Goal: Transaction & Acquisition: Purchase product/service

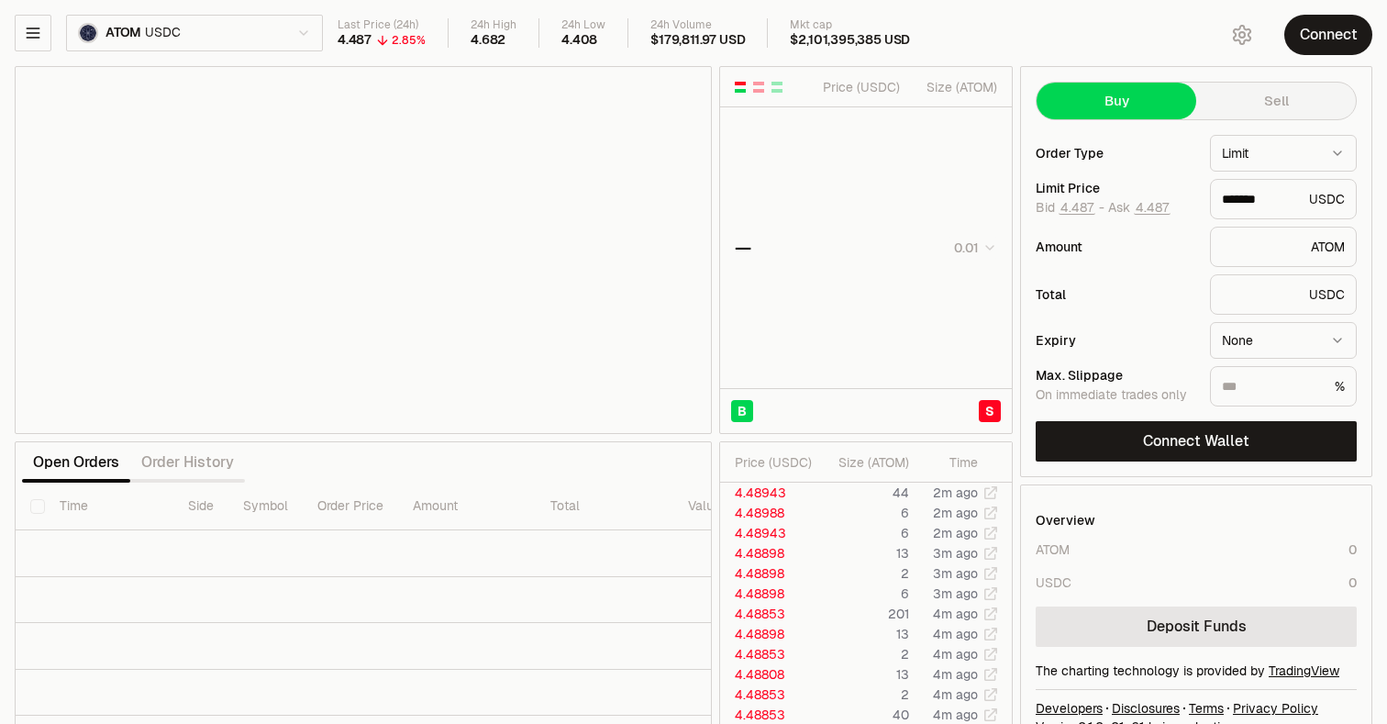
type input "*******"
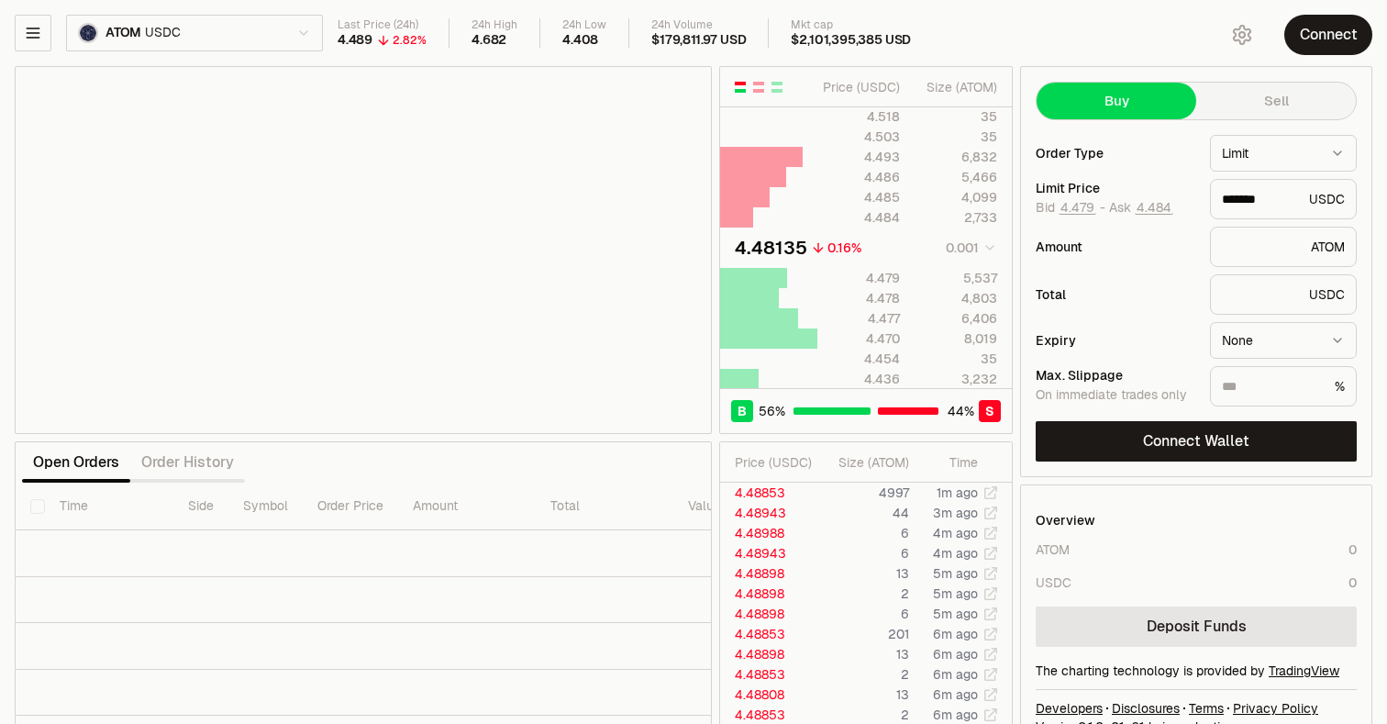
scroll to position [29, 0]
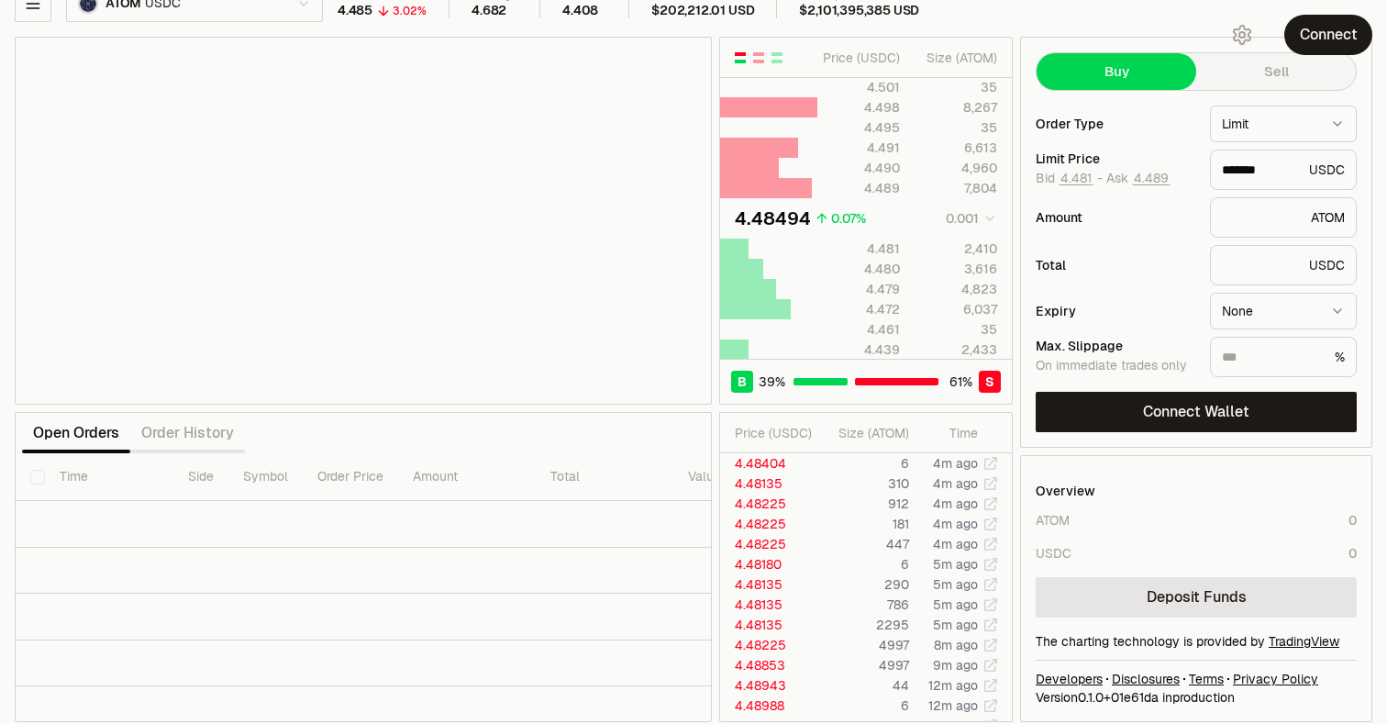
type input "*******"
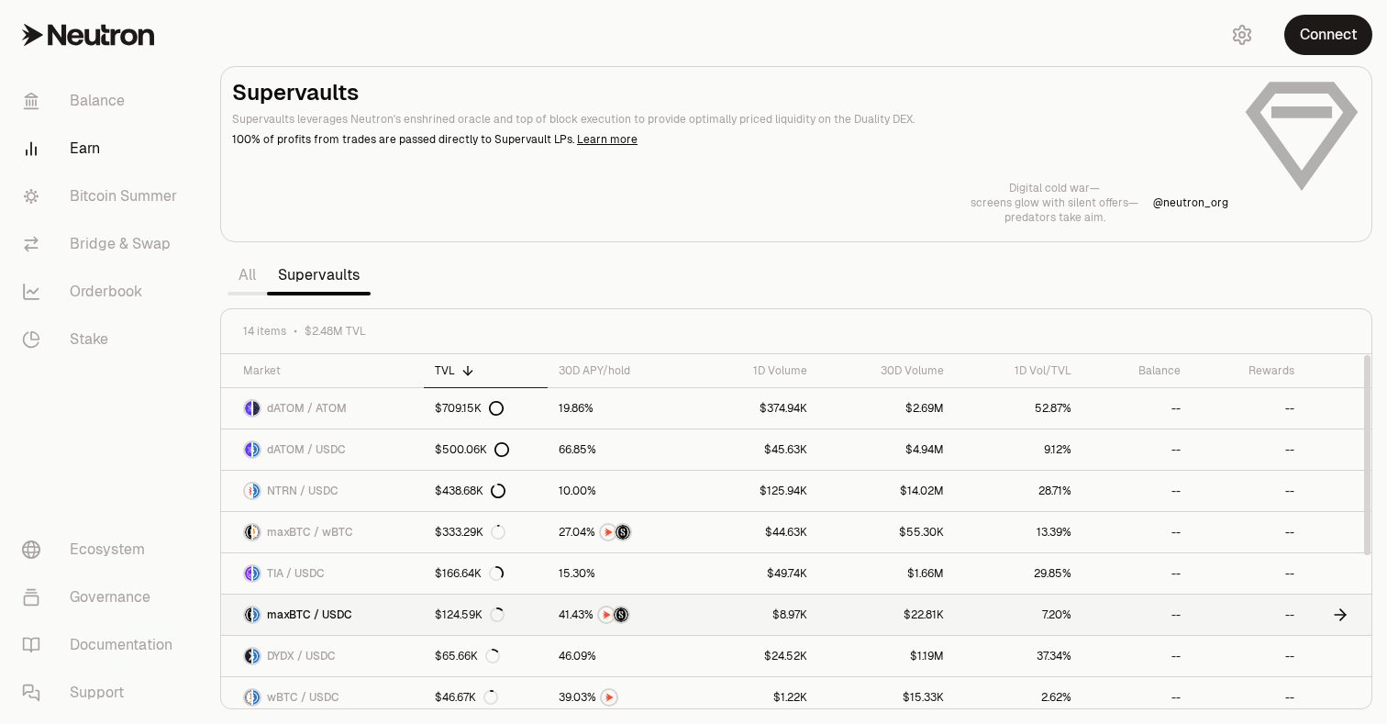
click at [292, 616] on span "maxBTC / USDC" at bounding box center [309, 614] width 85 height 15
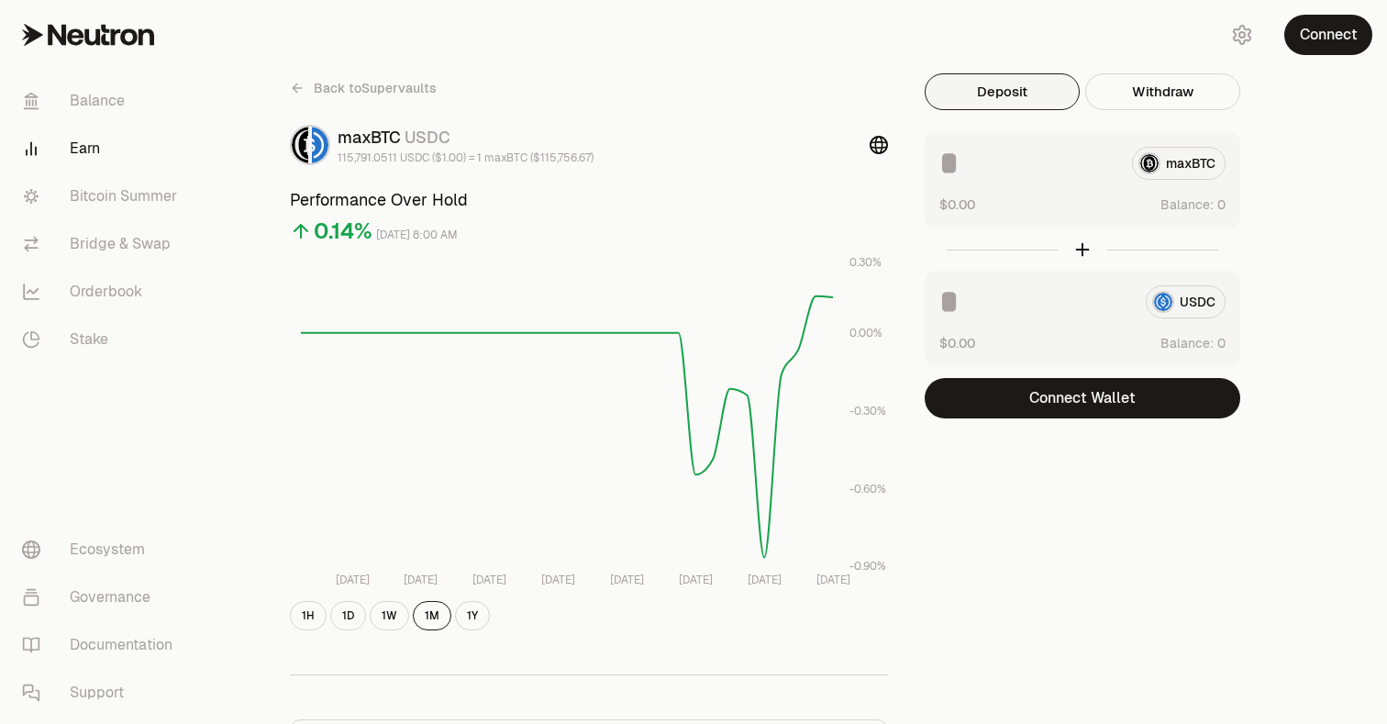
click at [1056, 155] on input at bounding box center [1028, 163] width 178 height 33
type input "*"
click at [307, 88] on link "Back to Supervaults" at bounding box center [363, 87] width 147 height 29
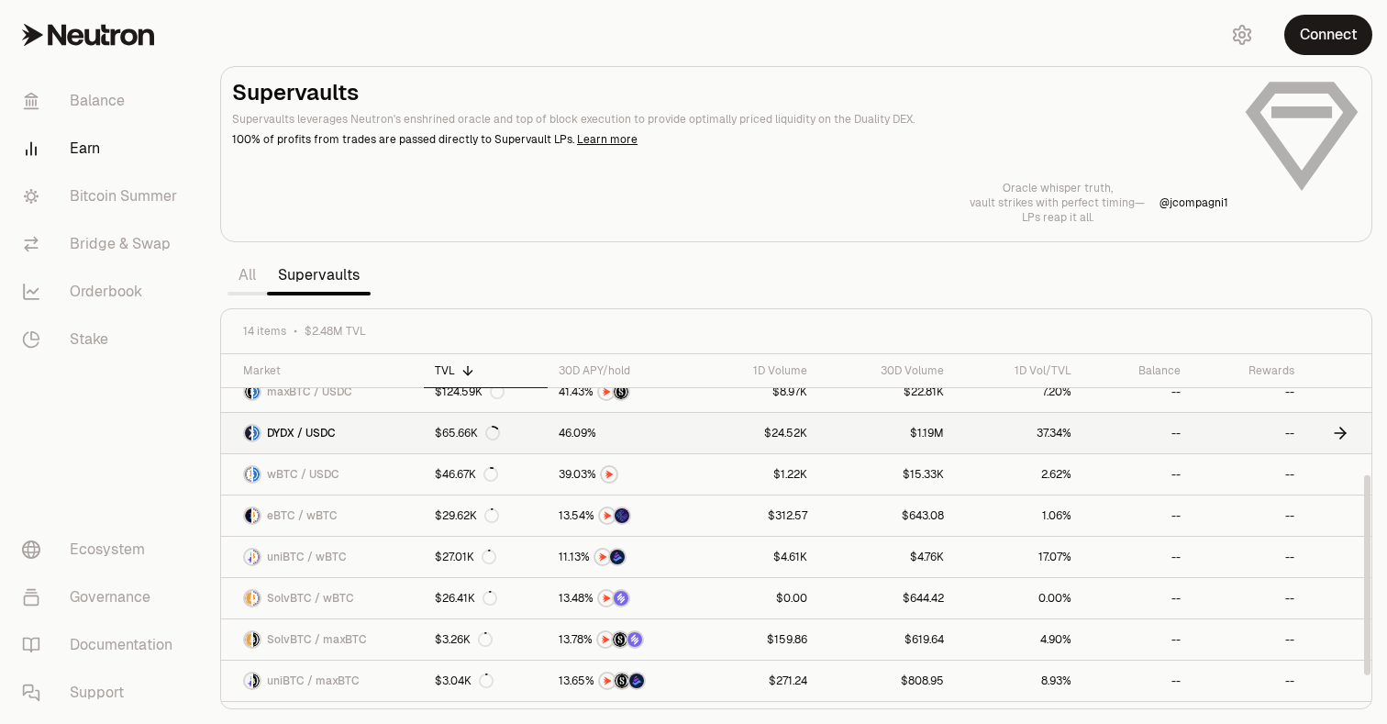
scroll to position [257, 0]
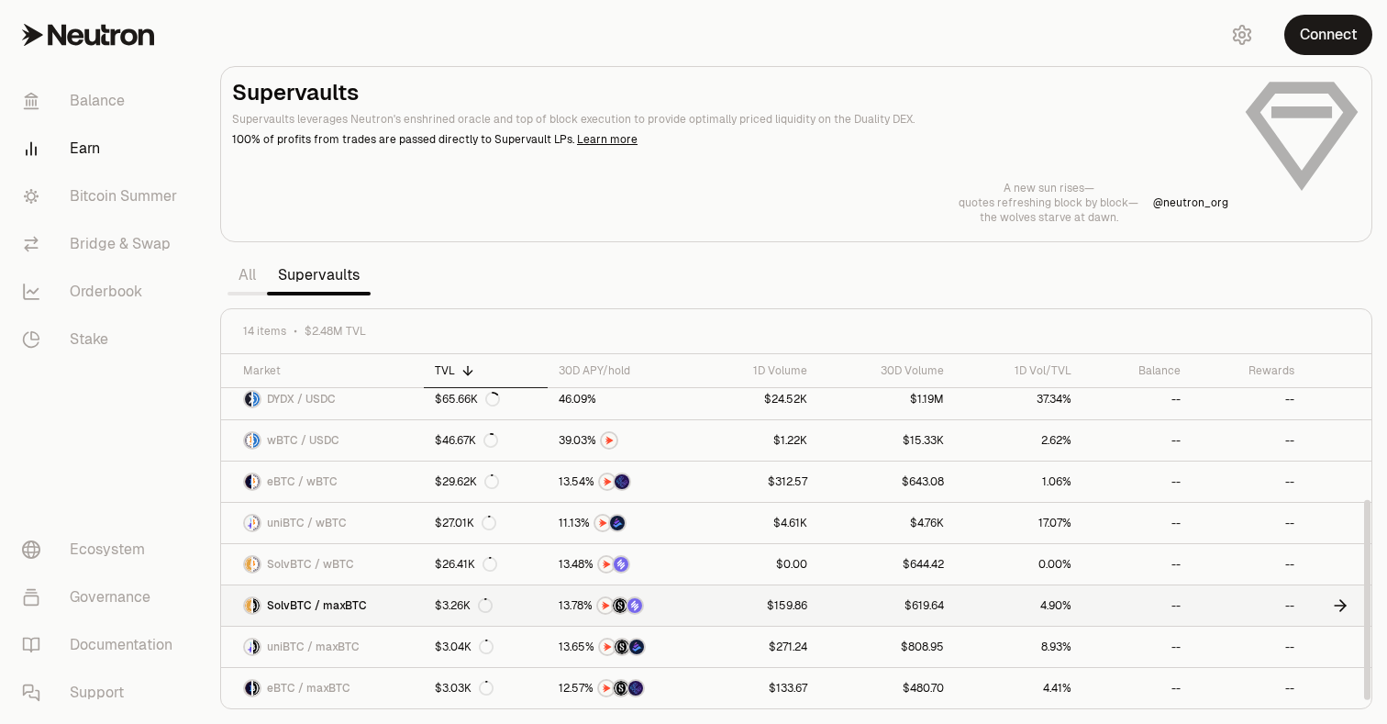
click at [322, 613] on div "SolvBTC / maxBTC" at bounding box center [305, 605] width 124 height 18
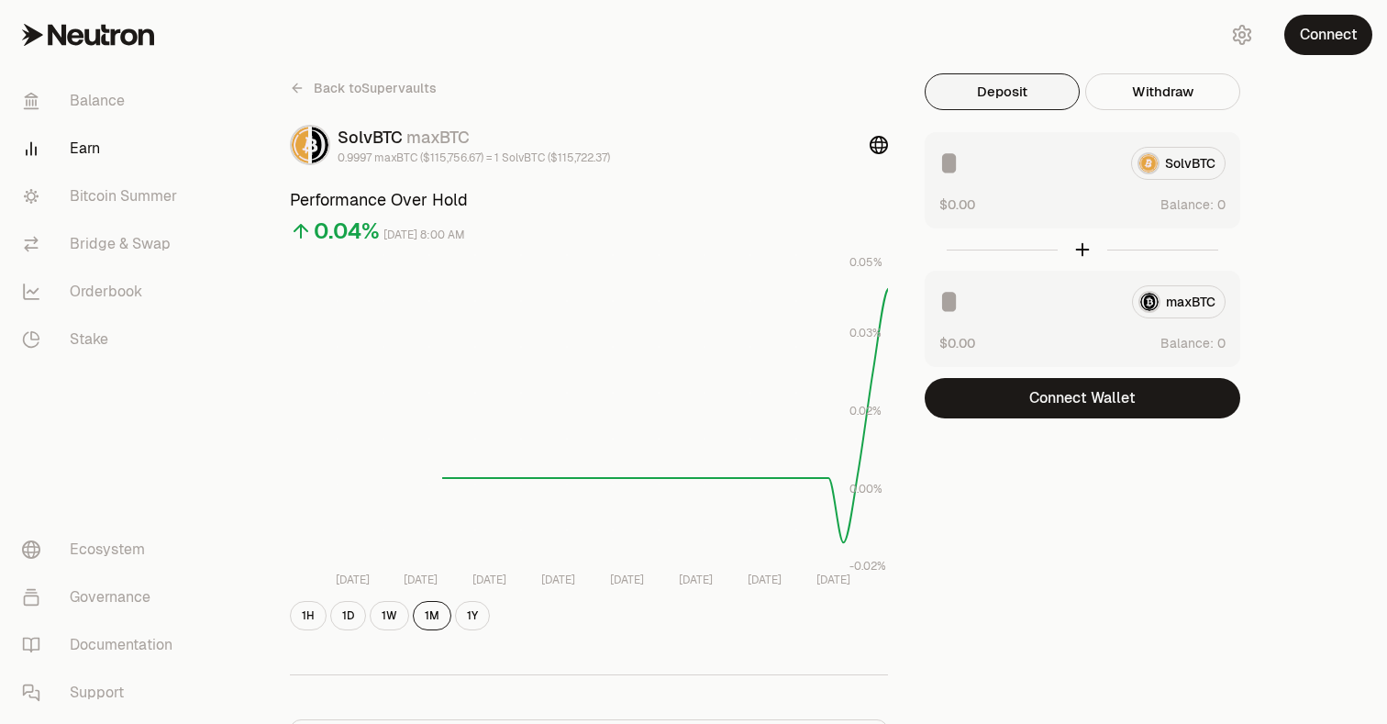
click at [1048, 161] on input at bounding box center [1027, 163] width 177 height 33
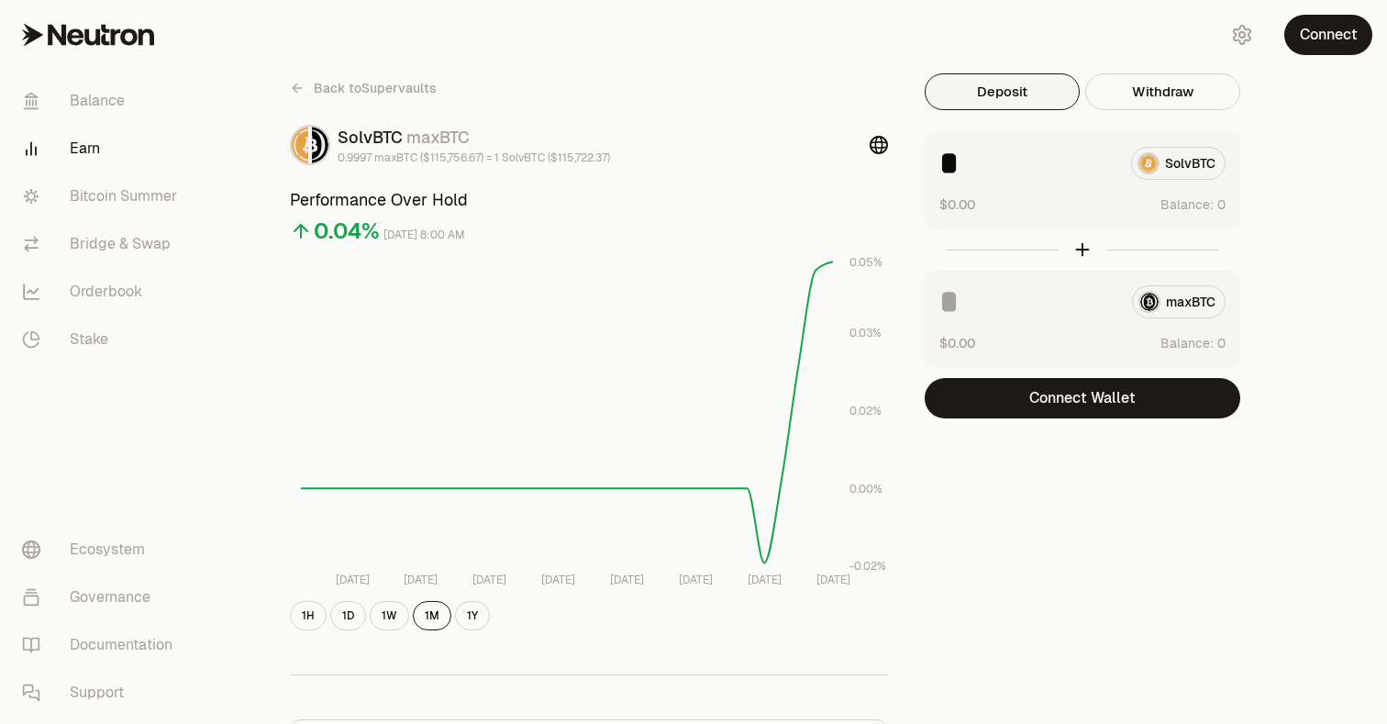
type input "*"
